Goal: Task Accomplishment & Management: Use online tool/utility

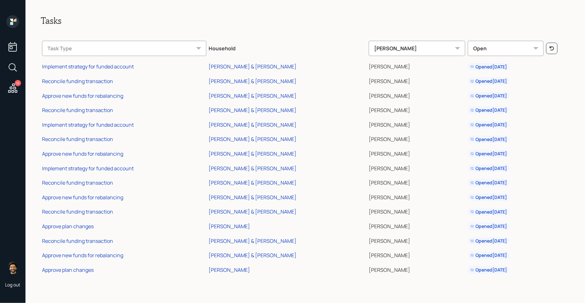
click at [84, 230] on td "Approve plan changes" at bounding box center [124, 225] width 167 height 15
click at [79, 227] on div "Approve plan changes" at bounding box center [68, 226] width 52 height 7
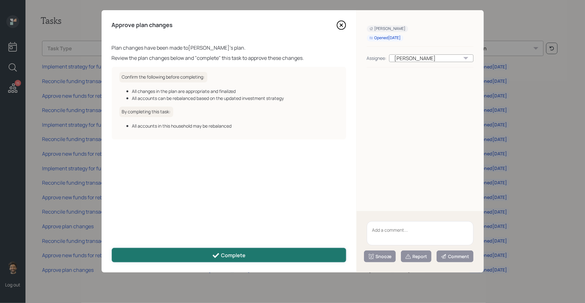
click at [219, 253] on icon at bounding box center [216, 256] width 8 height 8
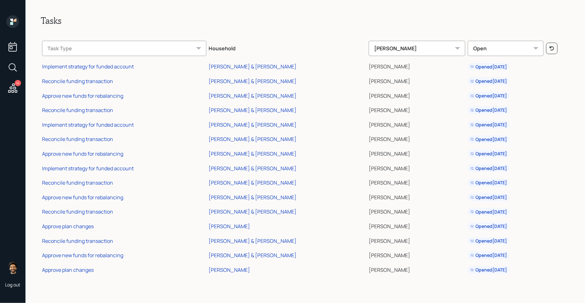
click at [84, 233] on td "Reconcile funding transaction" at bounding box center [124, 240] width 167 height 15
click at [90, 239] on div "Reconcile funding transaction" at bounding box center [77, 240] width 71 height 7
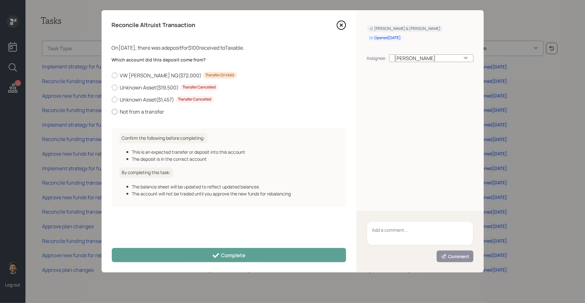
click at [121, 111] on label "Not from a transfer" at bounding box center [229, 111] width 234 height 7
click at [112, 111] on input "Not from a transfer" at bounding box center [111, 111] width 0 height 0
radio input "true"
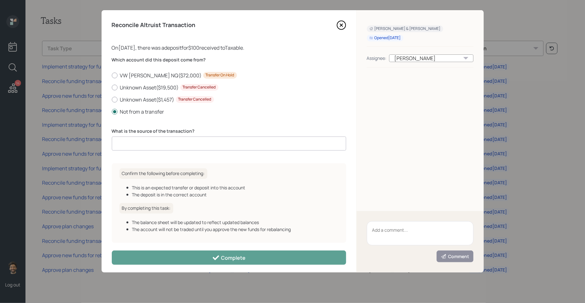
click at [142, 144] on input at bounding box center [229, 144] width 234 height 14
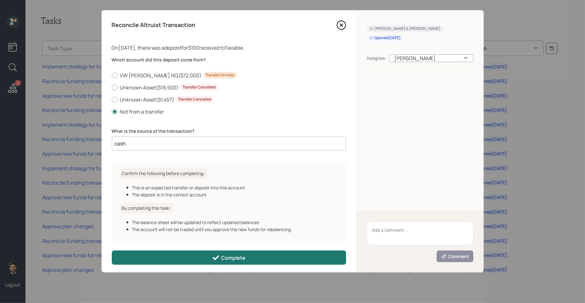
type input "cash"
click at [165, 258] on button "Complete" at bounding box center [229, 258] width 234 height 14
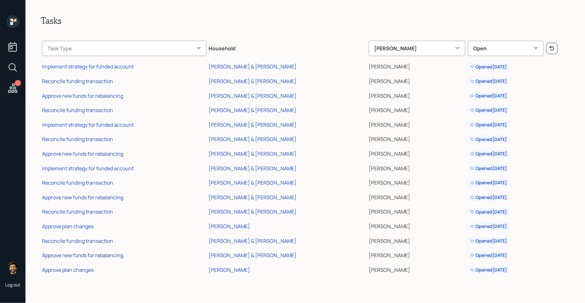
click at [85, 257] on div "Approve new funds for rebalancing" at bounding box center [82, 255] width 81 height 7
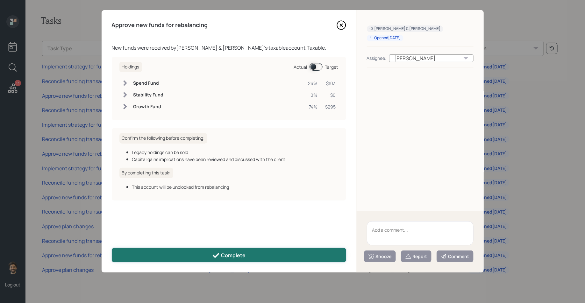
click at [180, 251] on button "Complete" at bounding box center [229, 255] width 234 height 14
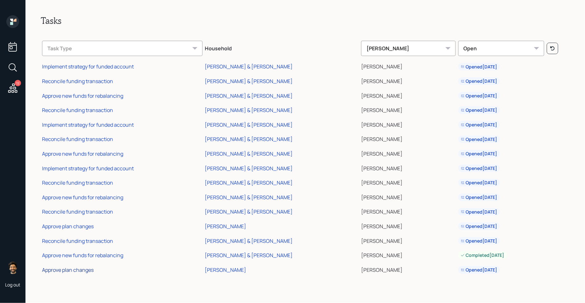
click at [72, 270] on div "Approve plan changes" at bounding box center [68, 269] width 52 height 7
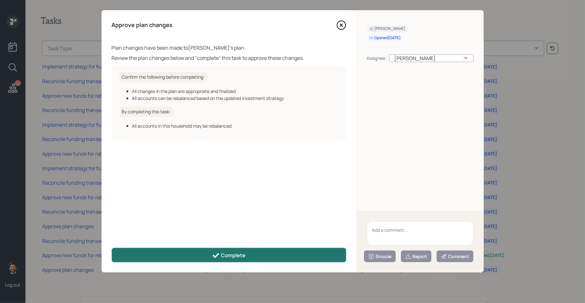
click at [173, 259] on button "Complete" at bounding box center [229, 255] width 234 height 14
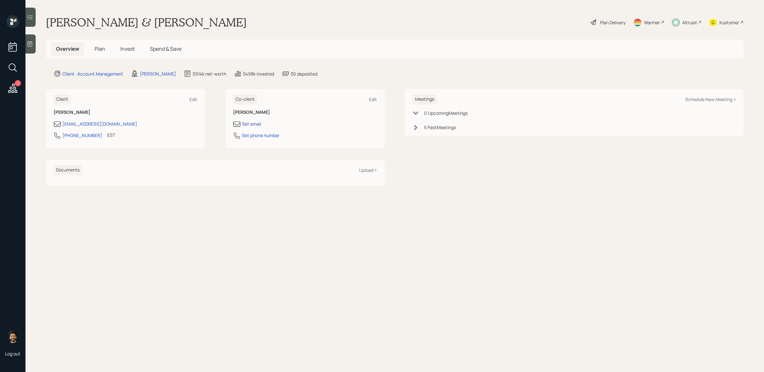
click at [94, 46] on h5 "Plan" at bounding box center [99, 49] width 21 height 14
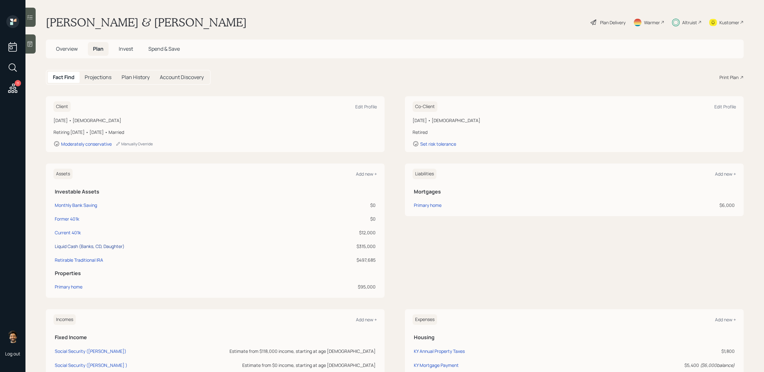
click at [102, 246] on div "Liquid Cash (Banks, CD, Daughter)" at bounding box center [90, 246] width 70 height 7
select select "emergency_fund"
